Goal: Information Seeking & Learning: Learn about a topic

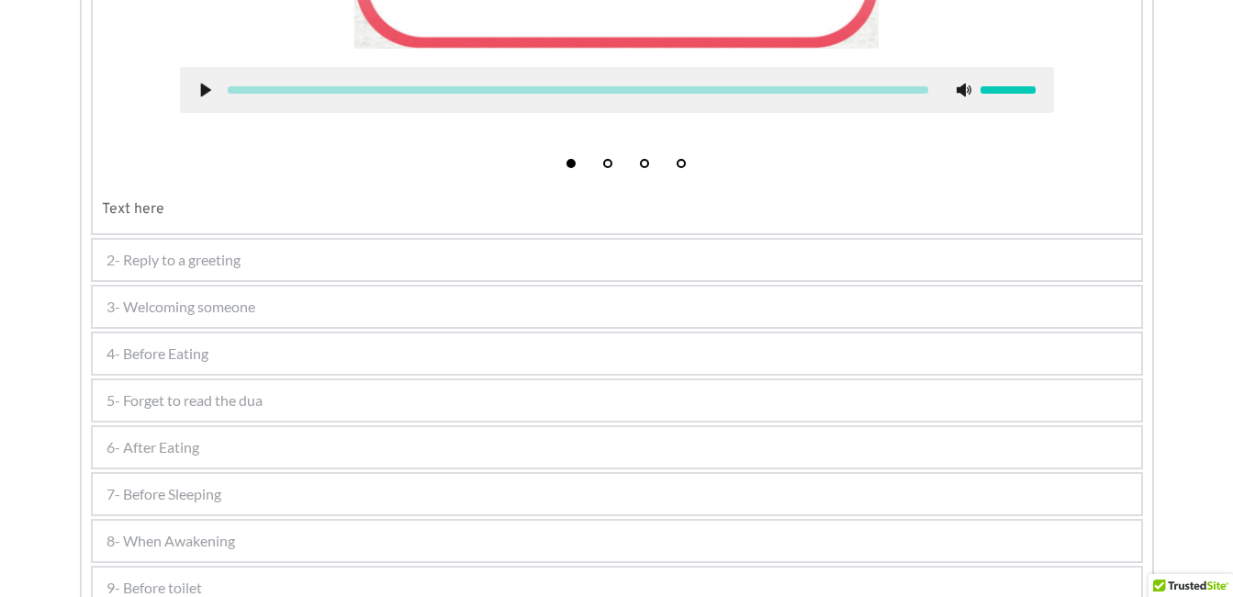
scroll to position [1178, 0]
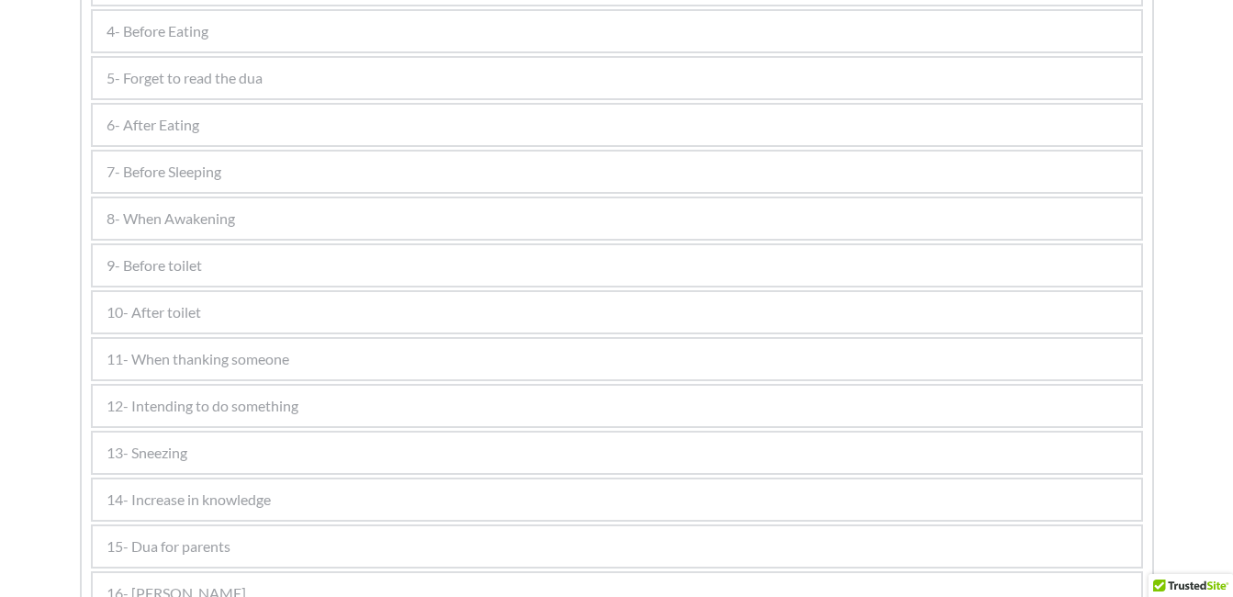
click at [238, 90] on div "5- Forget to read the dua" at bounding box center [617, 78] width 1048 height 40
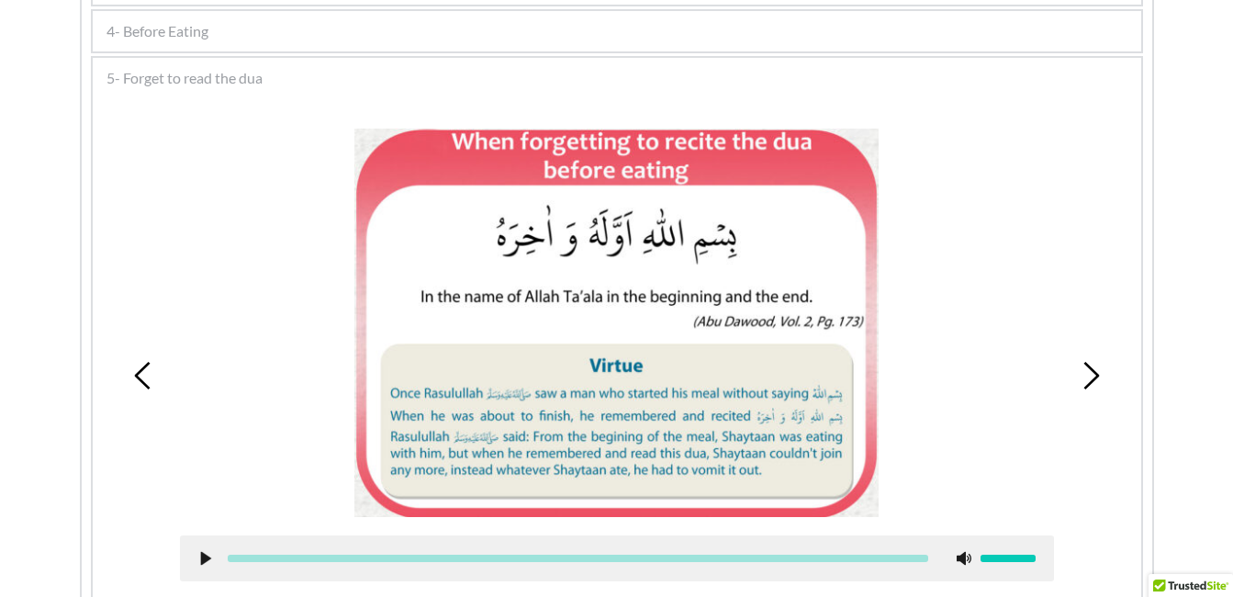
scroll to position [614, 0]
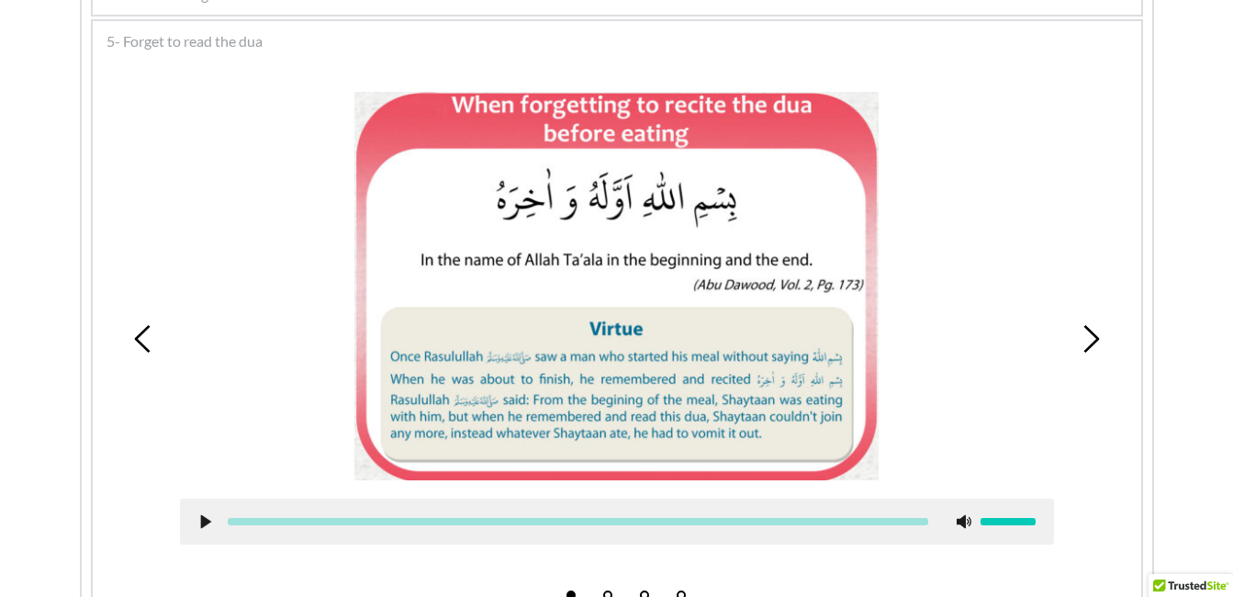
click at [699, 231] on picture at bounding box center [616, 286] width 524 height 389
click at [1088, 353] on icon at bounding box center [1091, 339] width 28 height 28
click at [1083, 330] on icon at bounding box center [1091, 339] width 28 height 28
click at [843, 365] on picture at bounding box center [616, 286] width 524 height 389
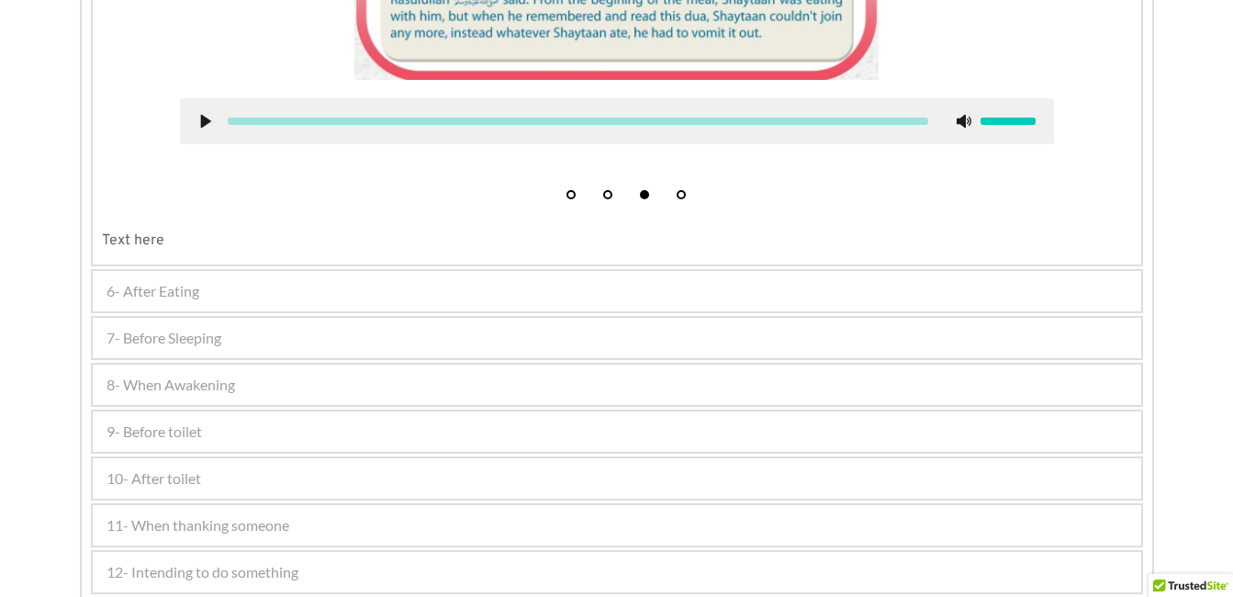
scroll to position [1018, 0]
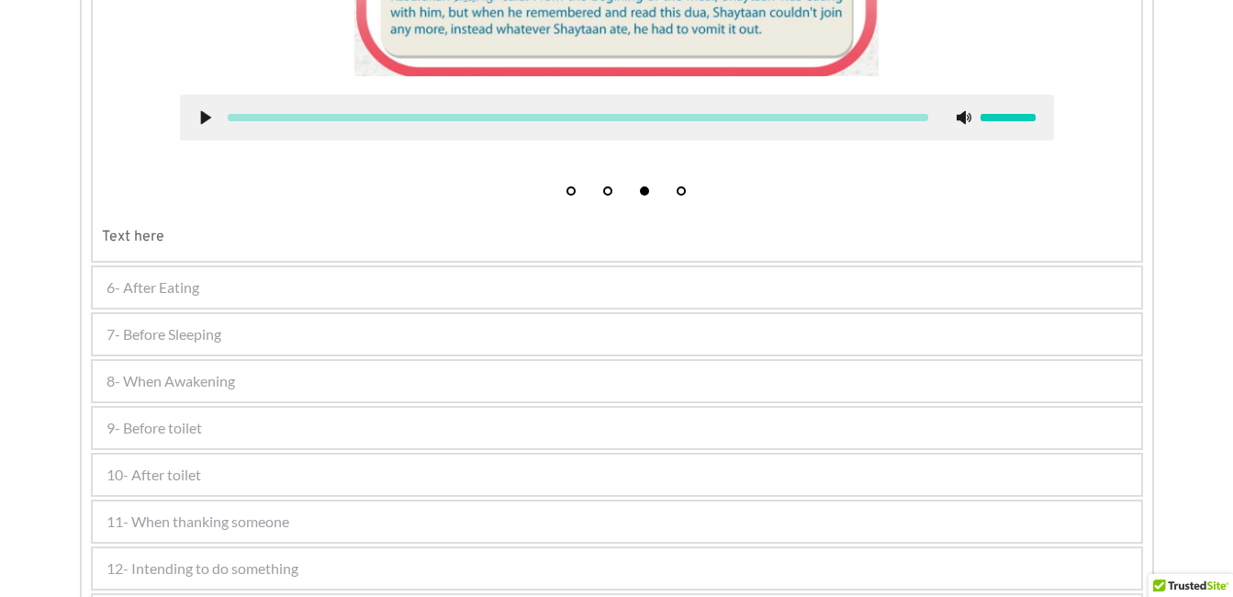
click at [801, 225] on p "Text here" at bounding box center [617, 237] width 1030 height 28
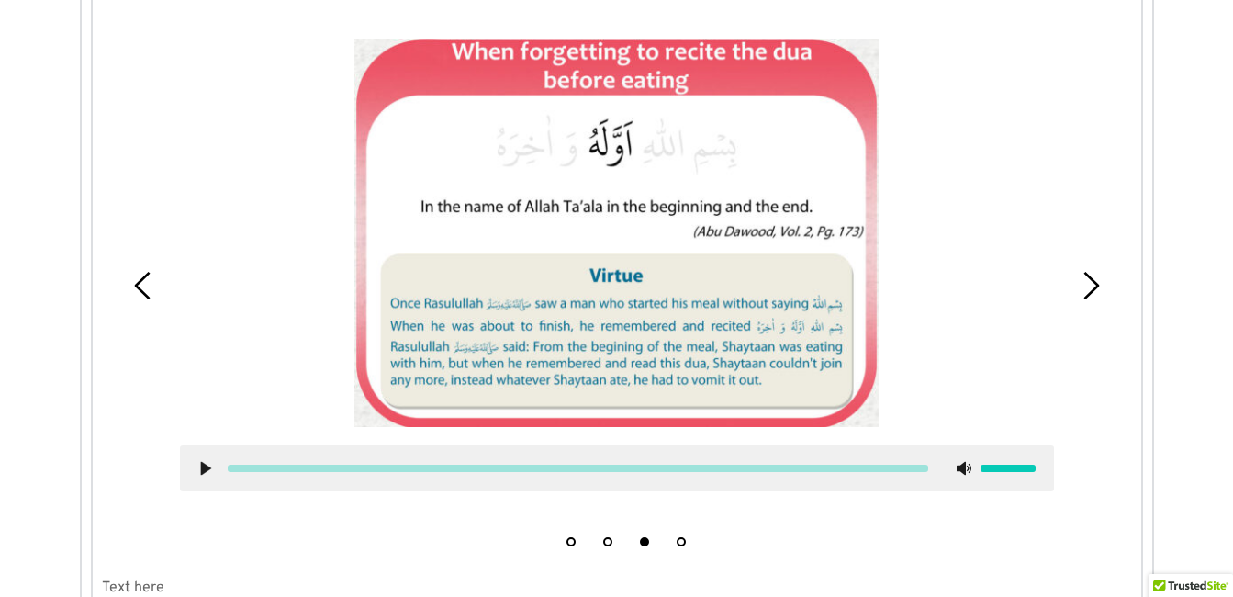
scroll to position [577, 0]
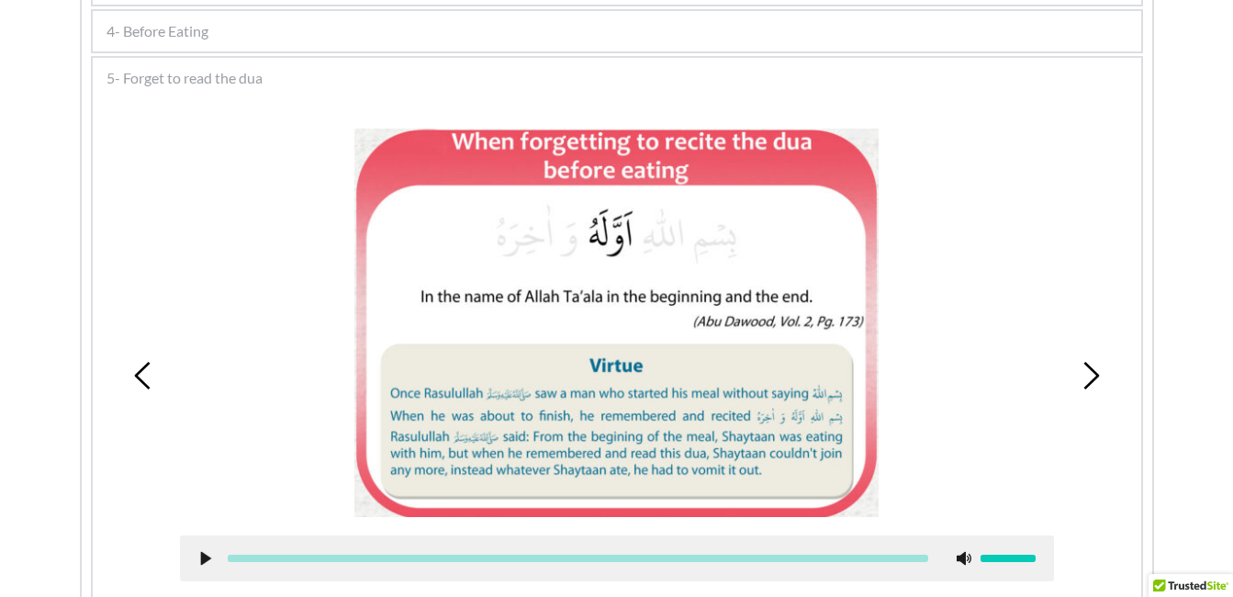
click at [1082, 368] on icon at bounding box center [1091, 376] width 28 height 28
click at [127, 75] on span "5- Forget to read the dua" at bounding box center [185, 78] width 156 height 22
click at [137, 75] on span "5- Forget to read the dua" at bounding box center [185, 78] width 156 height 22
click at [132, 76] on span "5- Forget to read the dua" at bounding box center [185, 78] width 156 height 22
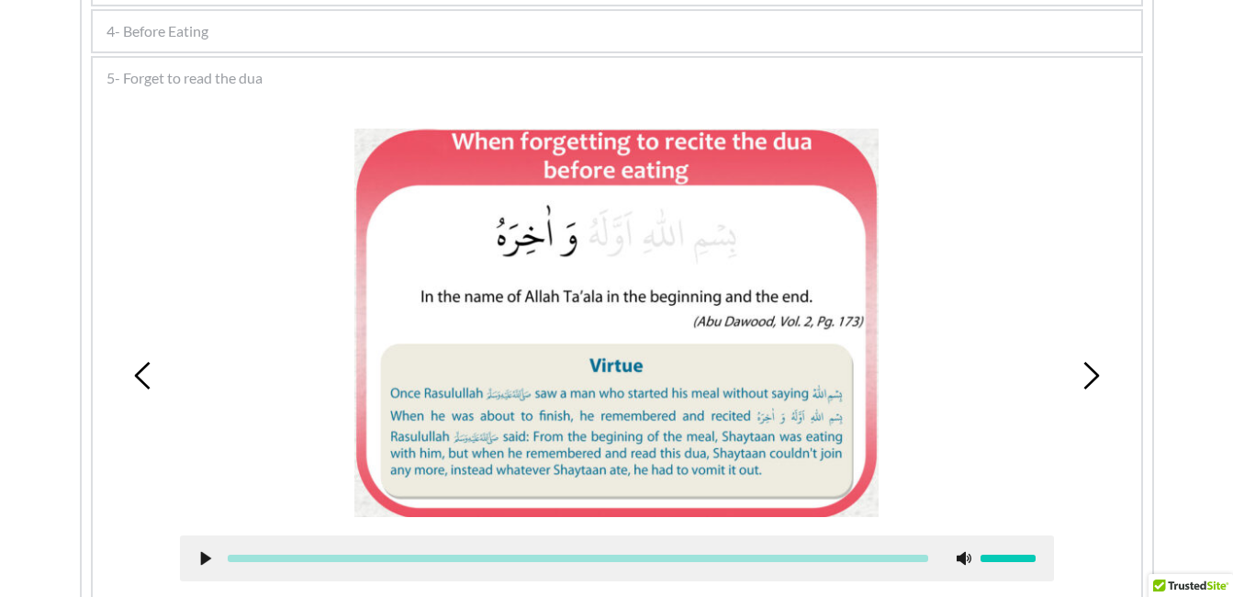
click at [132, 76] on span "5- Forget to read the dua" at bounding box center [185, 78] width 156 height 22
drag, startPoint x: 132, startPoint y: 76, endPoint x: 227, endPoint y: 80, distance: 94.6
click at [227, 80] on span "5- Forget to read the dua" at bounding box center [185, 78] width 156 height 22
copy div "5- Forget to read the dua"
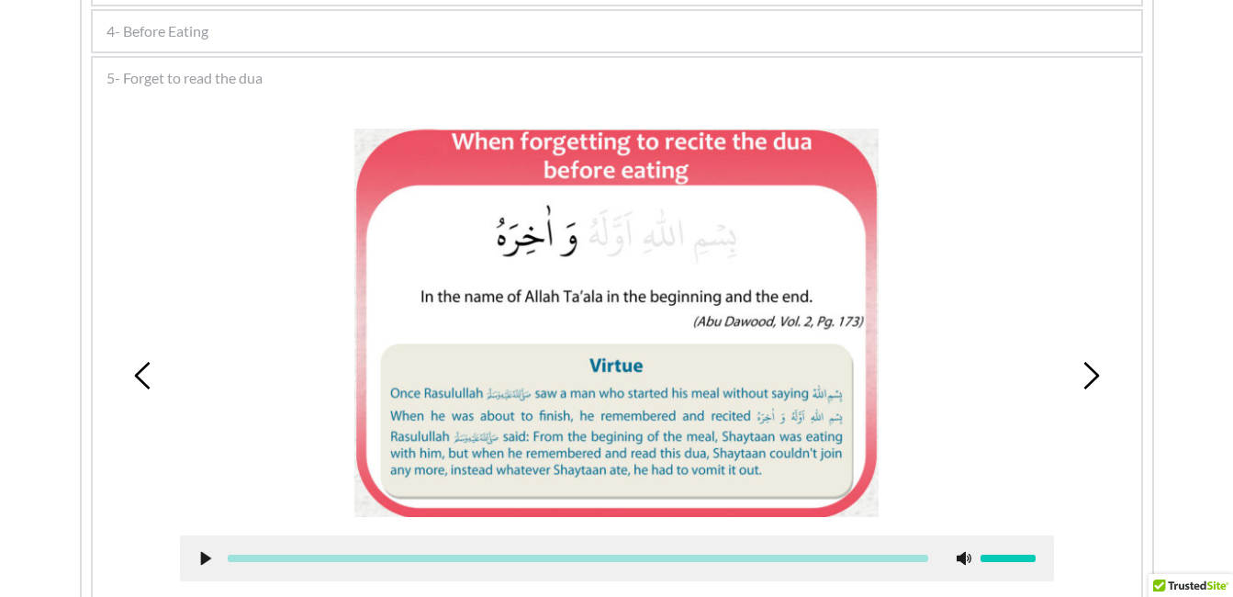
click at [729, 250] on picture at bounding box center [616, 323] width 524 height 389
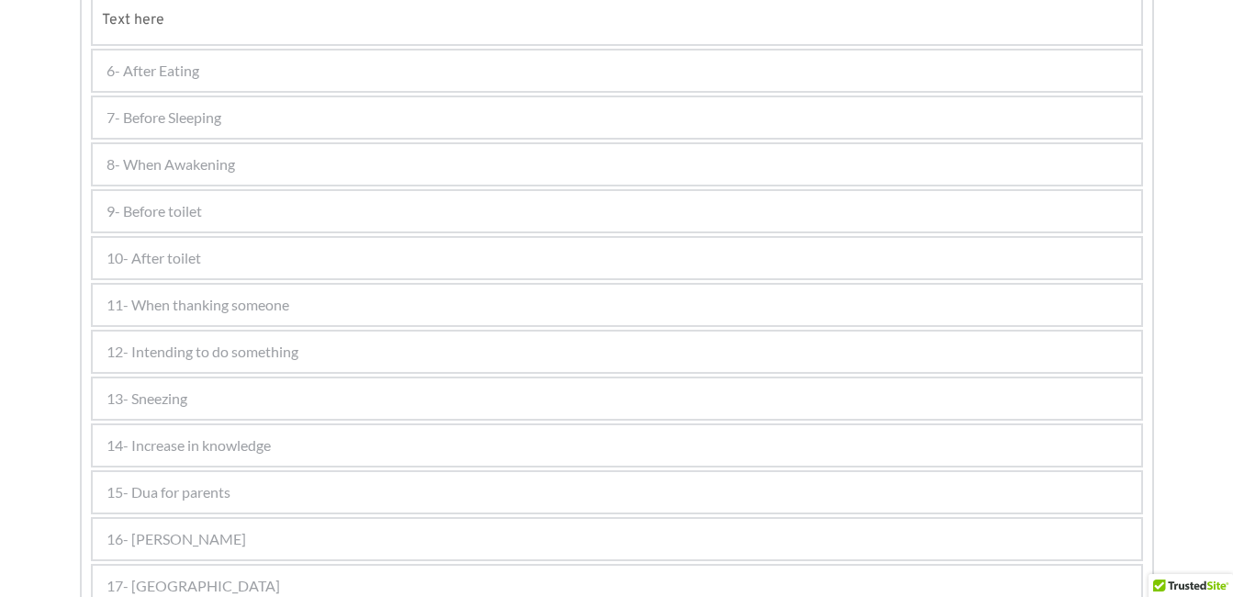
scroll to position [1275, 0]
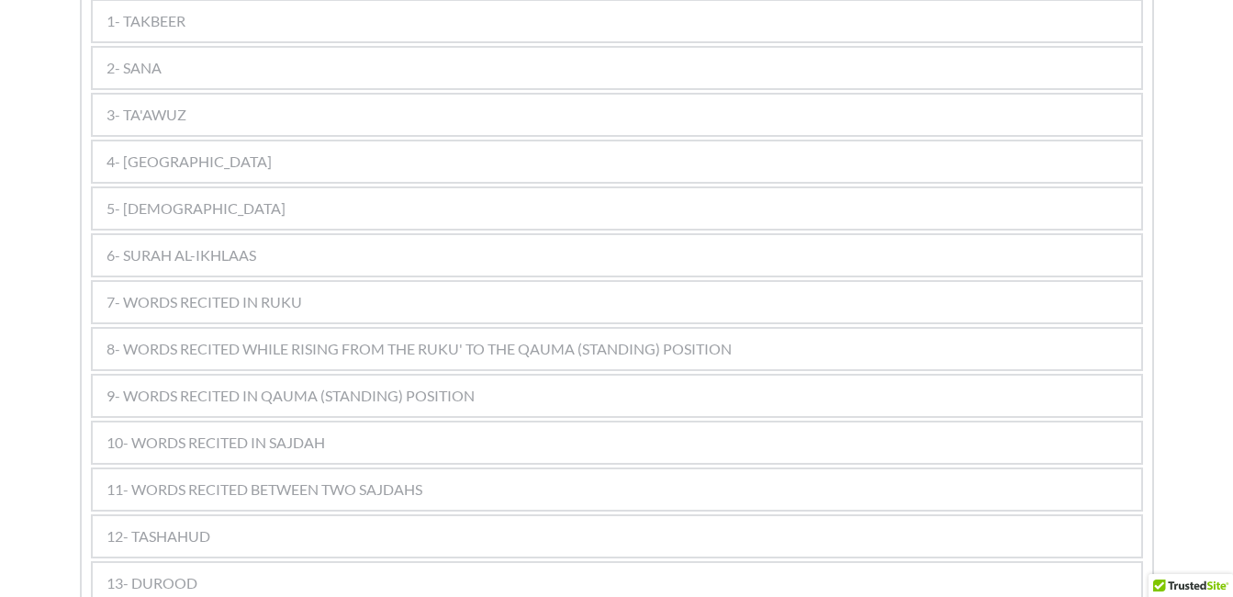
scroll to position [1138, 0]
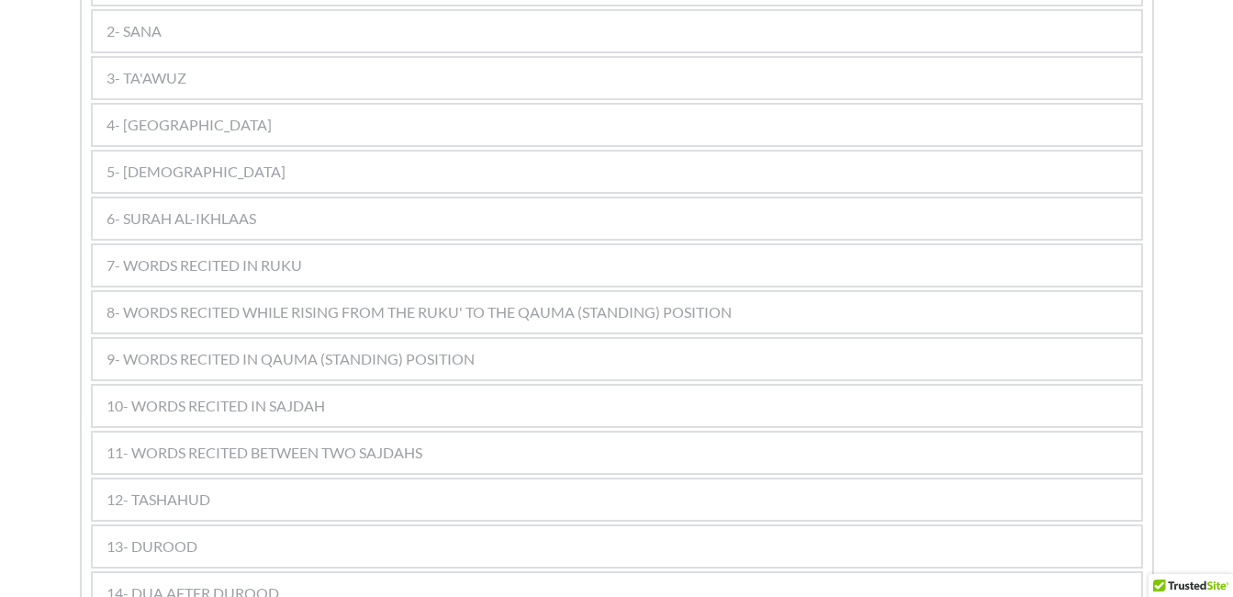
click at [779, 479] on div "12- TASHAHUD" at bounding box center [617, 499] width 1048 height 40
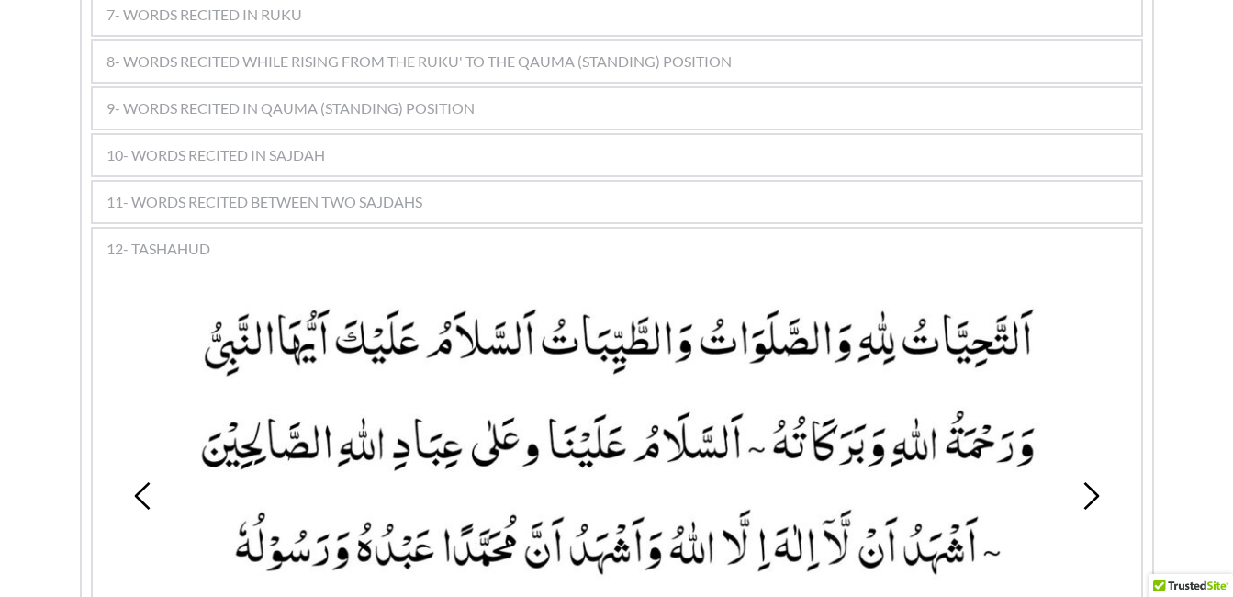
scroll to position [1469, 0]
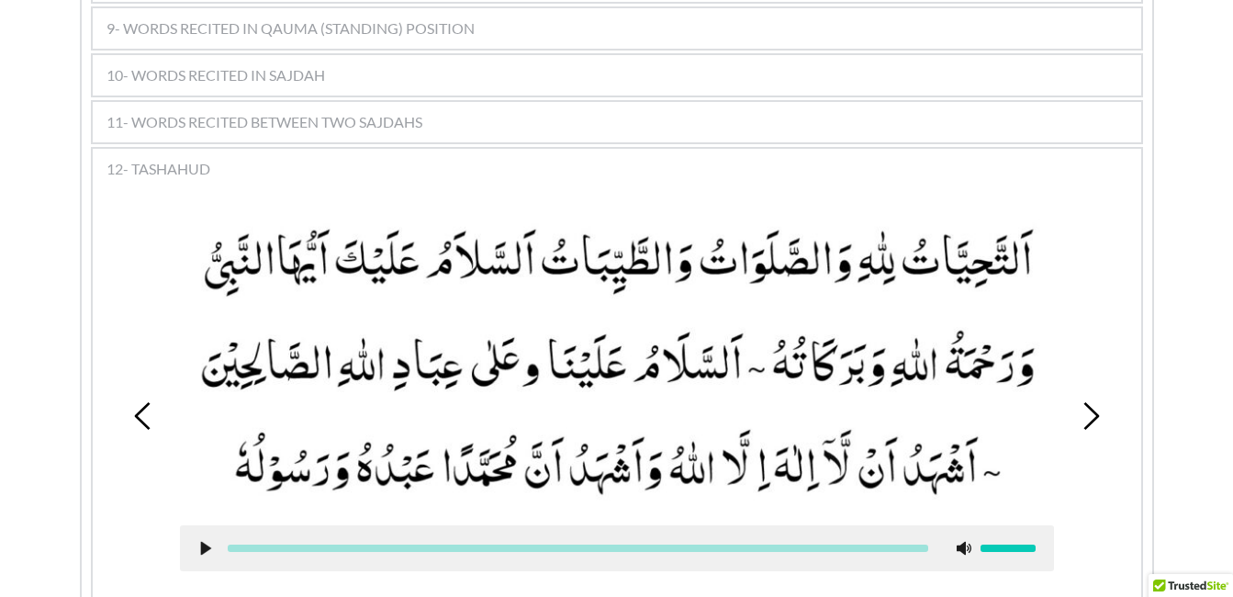
click at [1084, 402] on icon at bounding box center [1091, 416] width 28 height 28
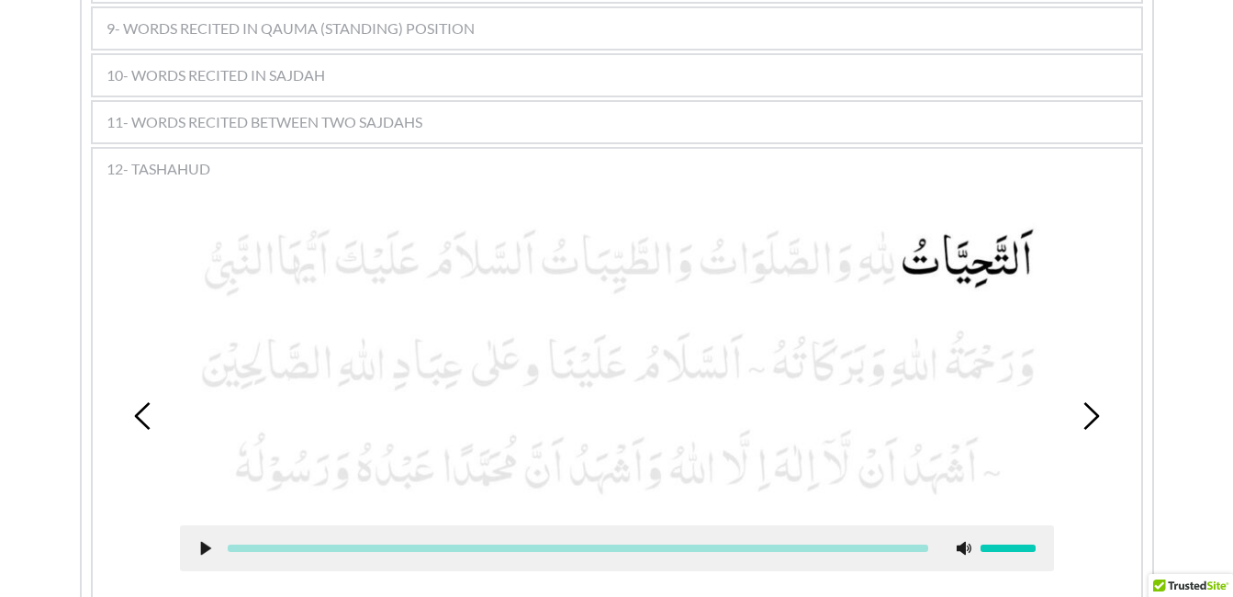
click at [195, 525] on div at bounding box center [617, 548] width 874 height 46
click at [202, 541] on use at bounding box center [205, 548] width 10 height 14
click at [202, 541] on use at bounding box center [205, 548] width 12 height 14
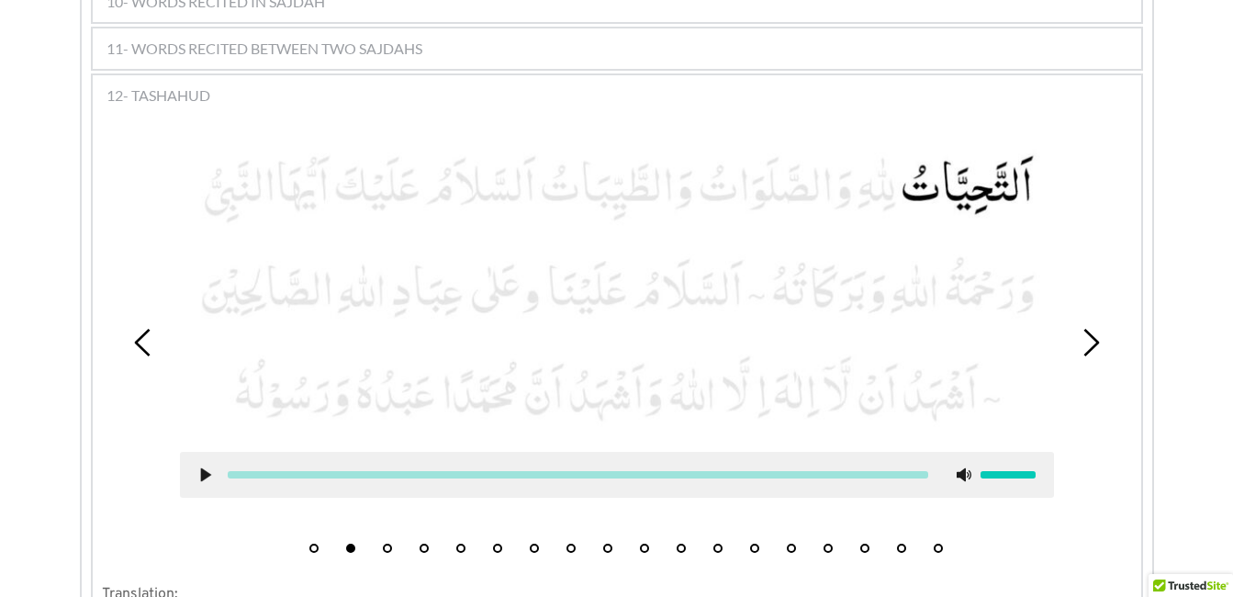
scroll to position [1506, 0]
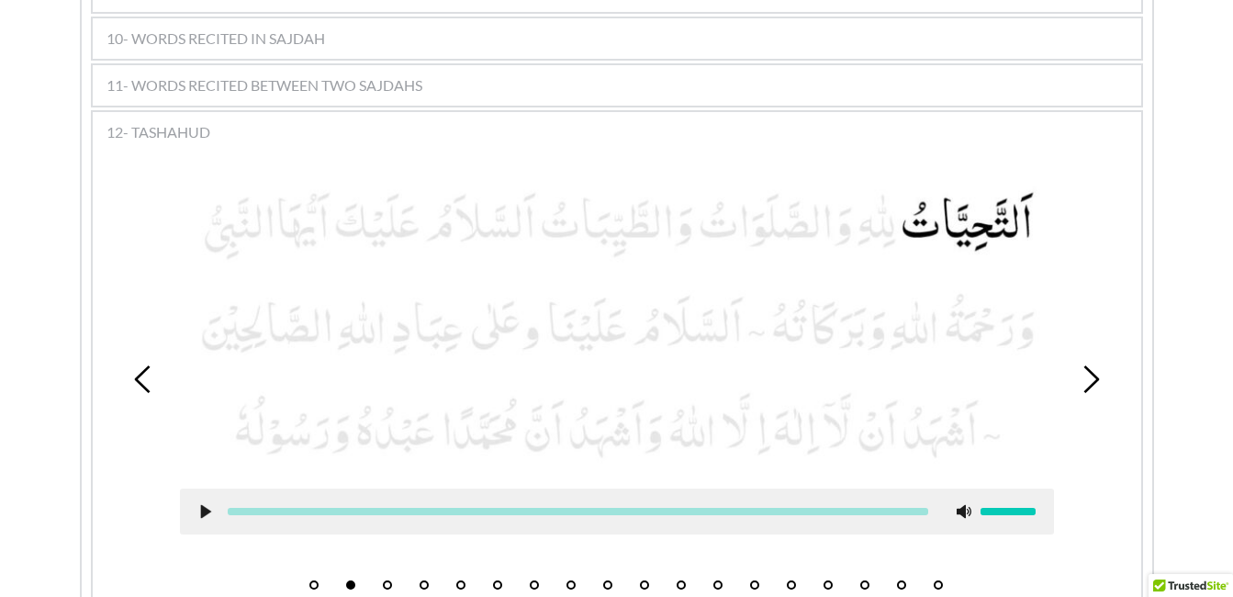
click at [385, 571] on li "3" at bounding box center [387, 580] width 18 height 18
click at [198, 504] on icon at bounding box center [205, 511] width 15 height 15
click at [203, 504] on use at bounding box center [205, 511] width 10 height 14
click at [203, 504] on use at bounding box center [205, 511] width 12 height 14
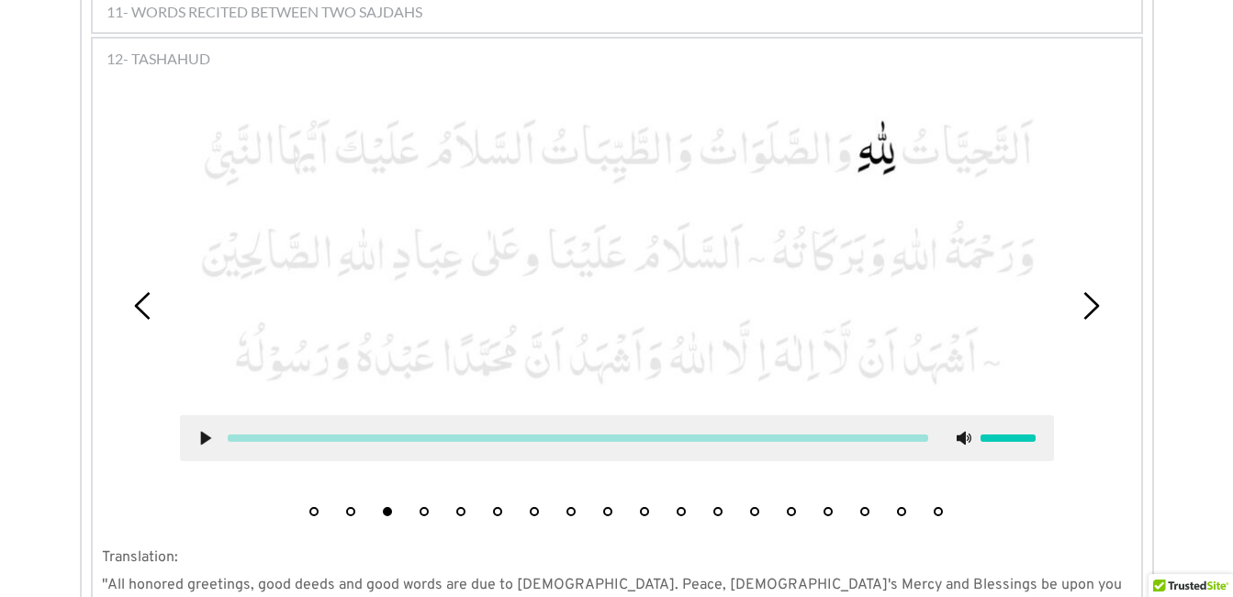
scroll to position [1542, 0]
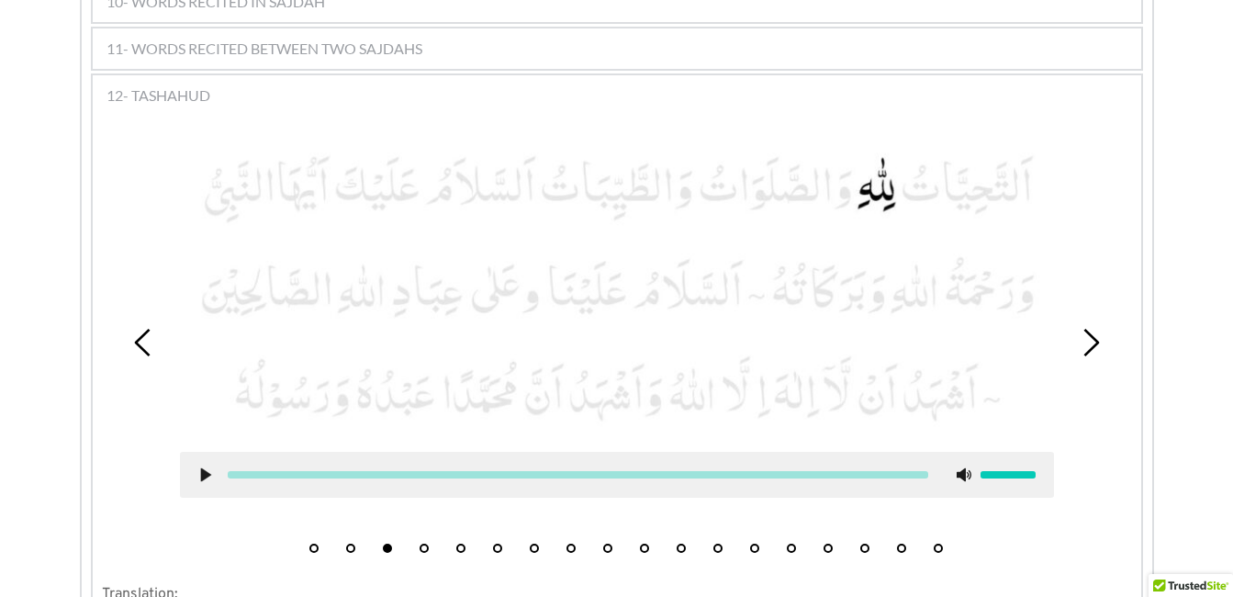
click at [421, 534] on li "4" at bounding box center [424, 543] width 18 height 18
click at [206, 467] on icon at bounding box center [205, 474] width 15 height 15
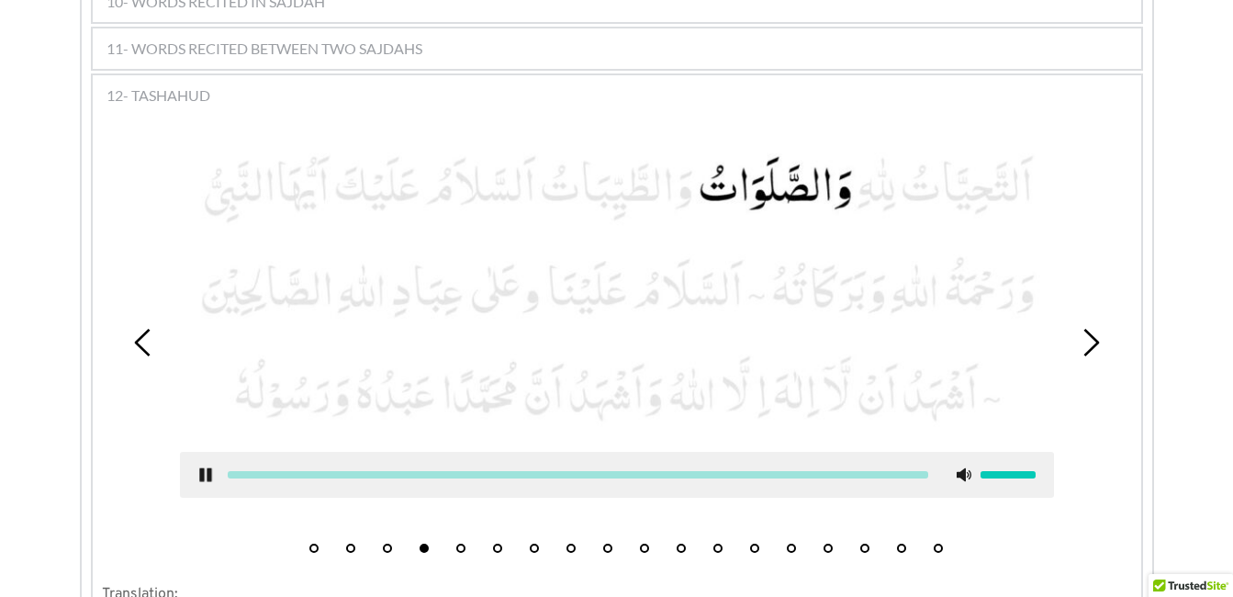
click at [206, 467] on icon at bounding box center [205, 474] width 15 height 15
click at [257, 371] on picture at bounding box center [617, 289] width 874 height 286
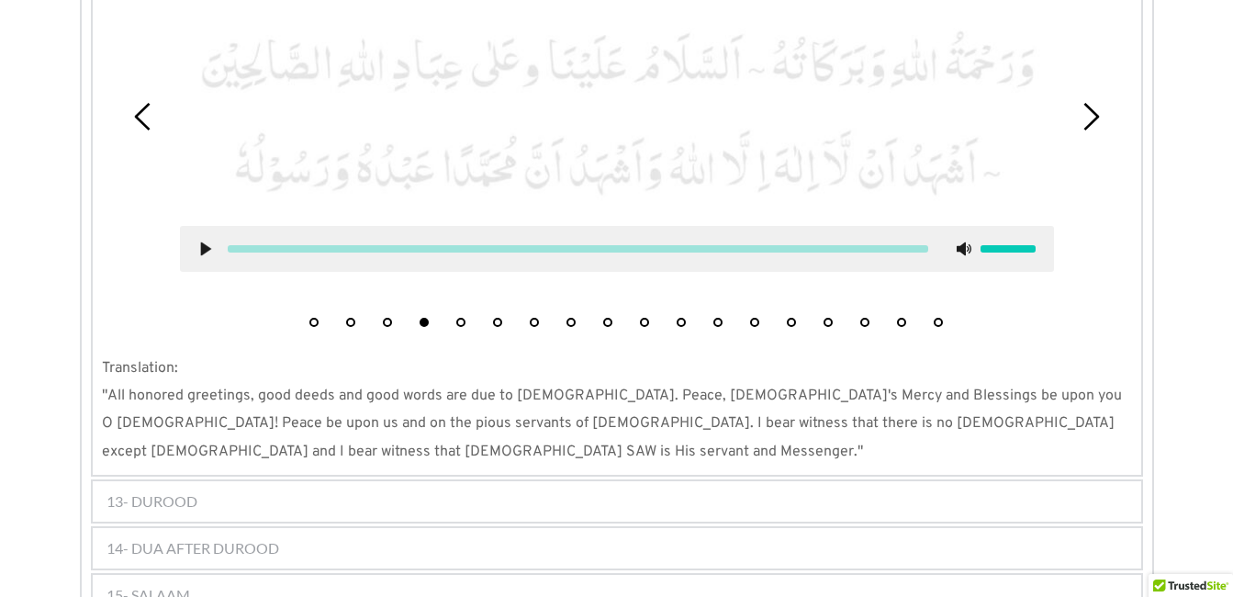
scroll to position [1689, 0]
